Goal: Task Accomplishment & Management: Manage account settings

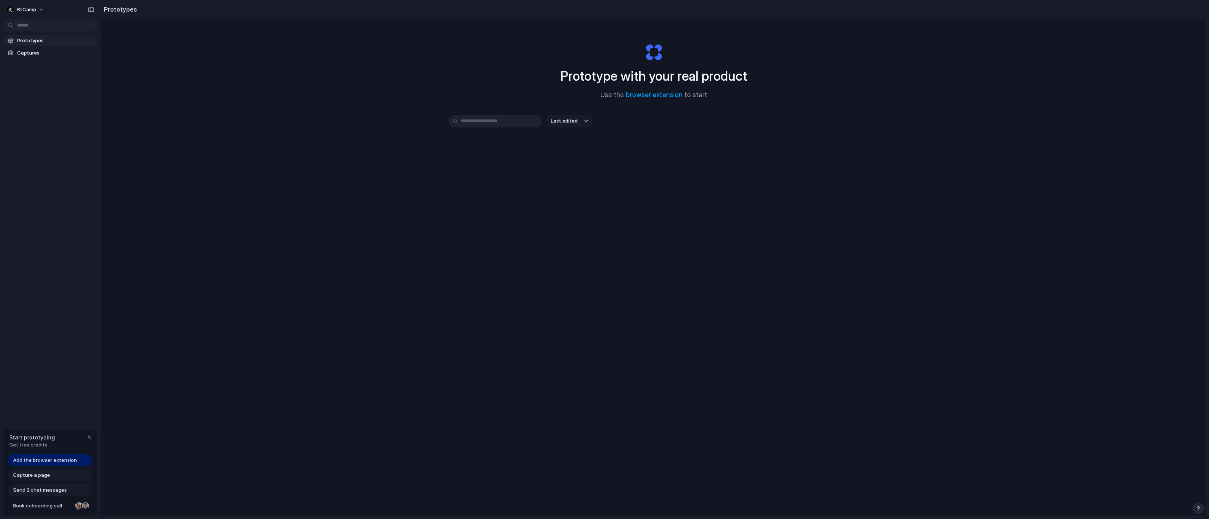
click at [56, 463] on span "Add the browser extension" at bounding box center [45, 459] width 64 height 7
click at [58, 462] on span "Add the browser extension" at bounding box center [45, 459] width 64 height 7
click at [58, 460] on span "Add the browser extension" at bounding box center [45, 459] width 64 height 7
click at [89, 438] on div "button" at bounding box center [89, 437] width 6 height 6
click at [662, 93] on link "browser extension" at bounding box center [654, 94] width 57 height 7
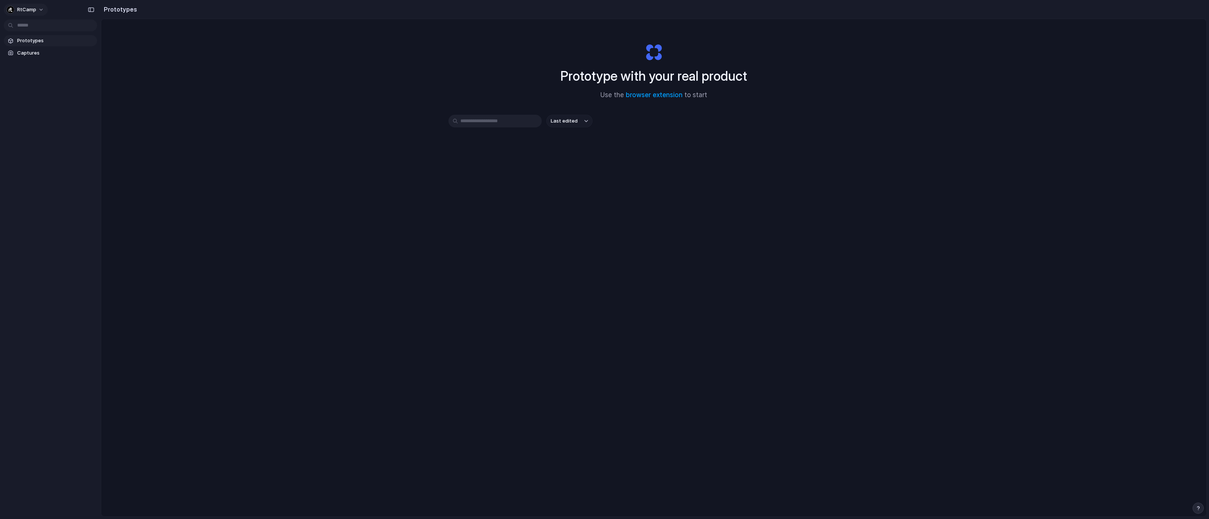
click at [39, 9] on button "rtCamp" at bounding box center [26, 10] width 44 height 12
click at [37, 169] on div "Settings Invite members Change theme Sign out" at bounding box center [604, 259] width 1209 height 519
